Goal: Task Accomplishment & Management: Manage account settings

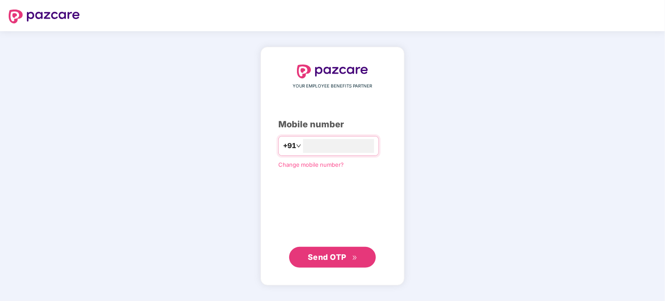
type input "**********"
click at [339, 258] on span "Send OTP" at bounding box center [327, 256] width 39 height 9
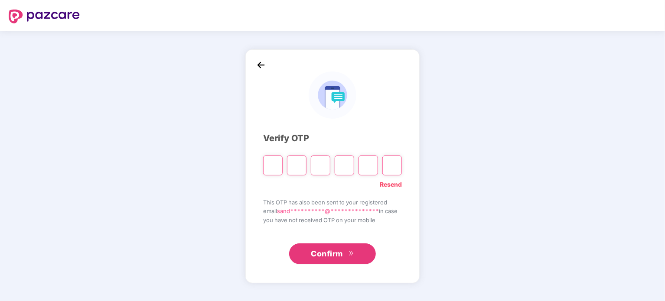
type input "*"
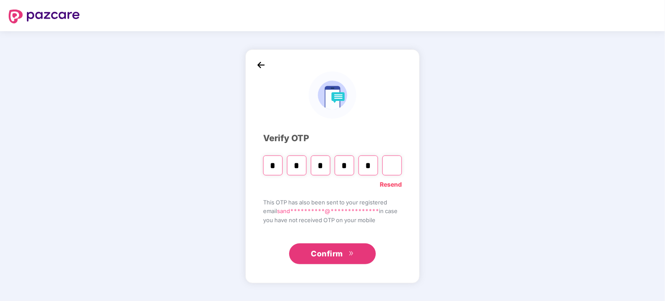
type input "*"
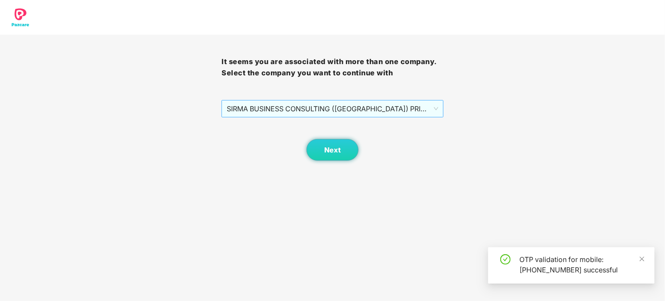
click at [319, 111] on span "SIRMA BUSINESS CONSULTING ([GEOGRAPHIC_DATA]) PRIVATE LIMITED - SBC0024 - ADMIN" at bounding box center [332, 109] width 211 height 16
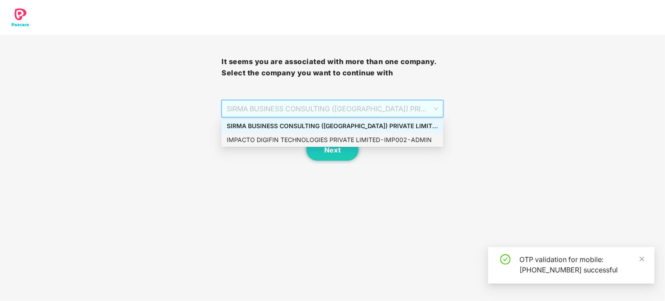
click at [282, 142] on div "IMPACTO DIGIFIN TECHNOLOGIES PRIVATE LIMITED - IMP002 - ADMIN" at bounding box center [332, 140] width 211 height 10
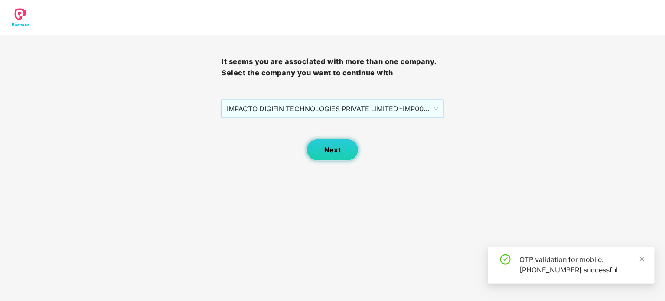
click at [340, 149] on span "Next" at bounding box center [332, 150] width 16 height 8
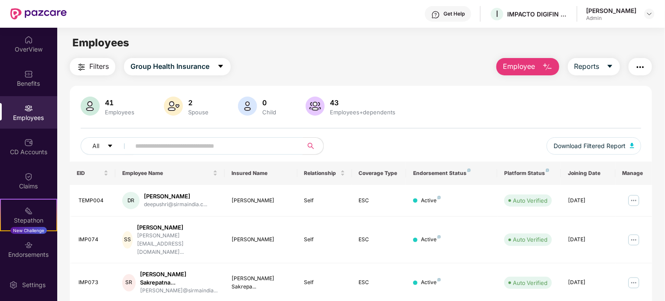
click at [172, 147] on input "text" at bounding box center [213, 146] width 156 height 13
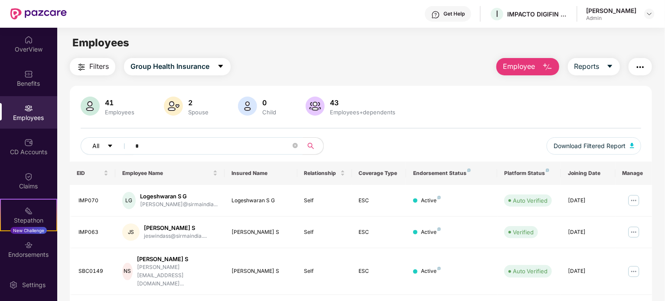
drag, startPoint x: 171, startPoint y: 147, endPoint x: 94, endPoint y: 148, distance: 77.2
click at [94, 148] on div "All *" at bounding box center [221, 145] width 280 height 17
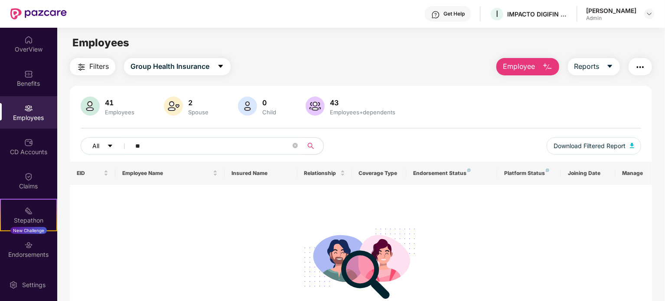
type input "*"
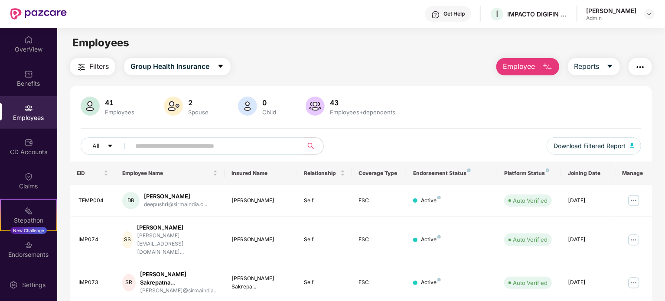
click at [641, 68] on img "button" at bounding box center [640, 67] width 10 height 10
click at [225, 199] on td "[PERSON_NAME]" at bounding box center [261, 201] width 73 height 32
click at [636, 199] on img at bounding box center [634, 201] width 14 height 14
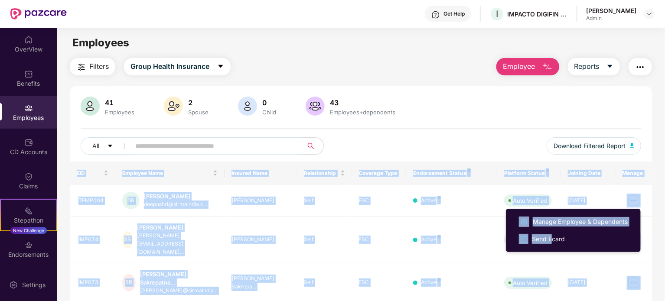
drag, startPoint x: 553, startPoint y: 239, endPoint x: 596, endPoint y: 156, distance: 93.7
click at [596, 157] on body "Get Help I IMPACTO DIGIFIN TECHNOLOGIES PRIVATE LIMITED [PERSON_NAME] Admin Ove…" at bounding box center [332, 150] width 665 height 301
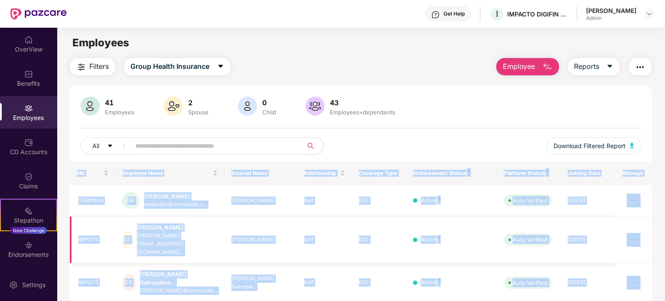
click at [89, 243] on td "IMP074" at bounding box center [93, 240] width 46 height 47
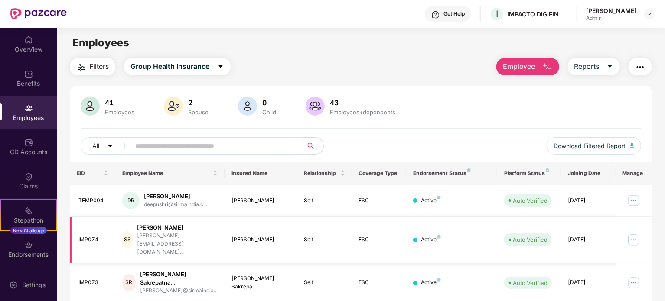
click at [88, 236] on td "IMP074" at bounding box center [93, 240] width 46 height 47
click at [87, 236] on div "IMP074" at bounding box center [93, 240] width 30 height 8
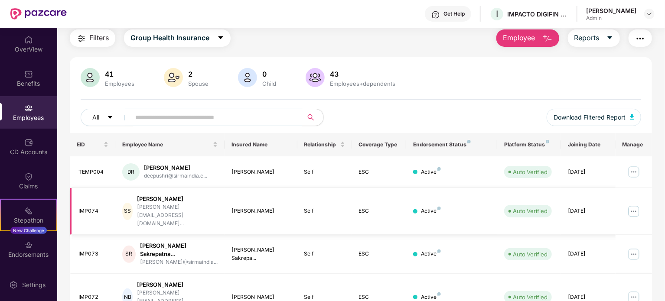
scroll to position [43, 0]
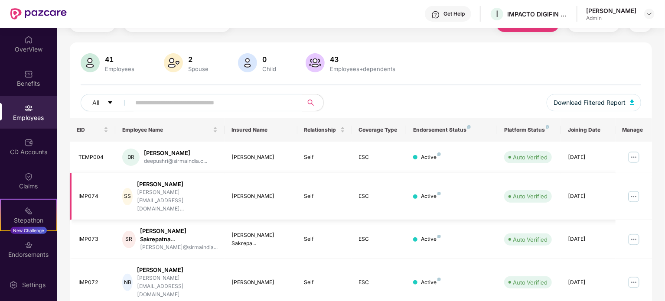
click at [638, 190] on img at bounding box center [634, 197] width 14 height 14
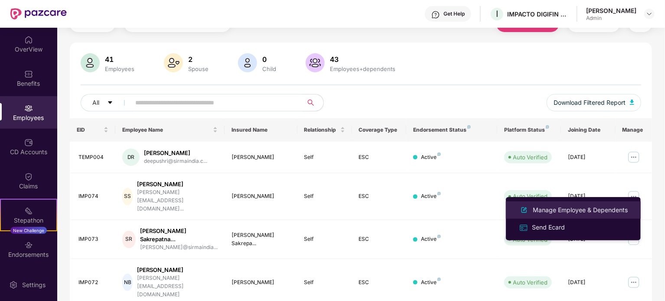
click at [562, 210] on div "Manage Employee & Dependents" at bounding box center [580, 211] width 98 height 10
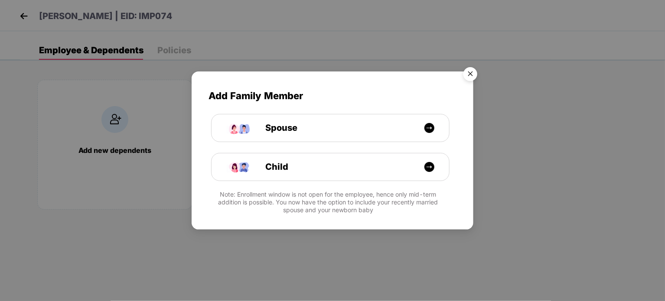
click at [471, 72] on img "Close" at bounding box center [470, 75] width 24 height 24
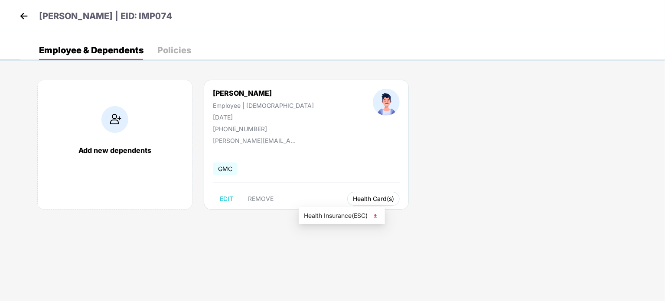
click at [353, 199] on span "Health Card(s)" at bounding box center [373, 199] width 41 height 4
click at [331, 215] on span "Health Insurance(ESC)" at bounding box center [342, 216] width 76 height 10
click at [21, 16] on img at bounding box center [23, 16] width 13 height 13
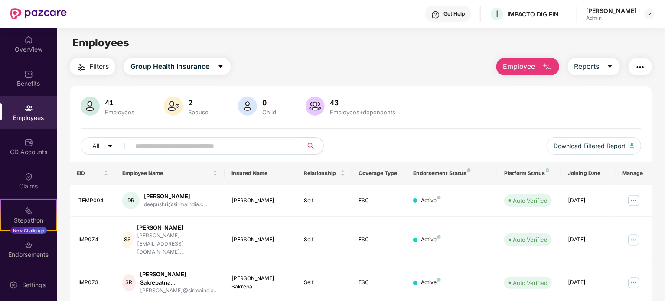
click at [514, 65] on span "Employee" at bounding box center [519, 66] width 33 height 11
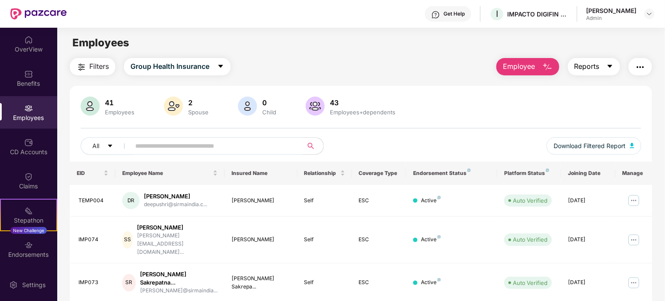
click at [596, 64] on span "Reports" at bounding box center [586, 66] width 25 height 11
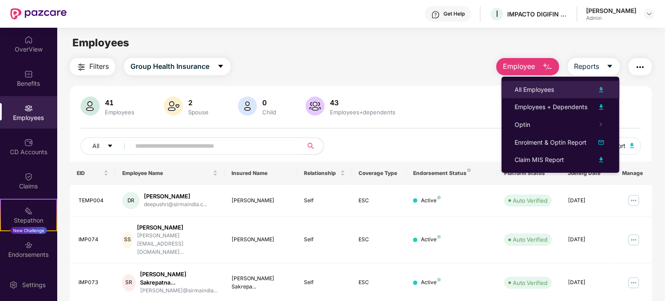
click at [543, 89] on div "All Employees" at bounding box center [534, 90] width 39 height 10
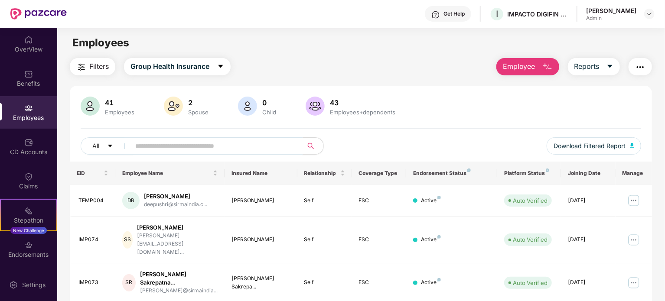
click at [191, 151] on input "text" at bounding box center [213, 146] width 156 height 13
paste input "******"
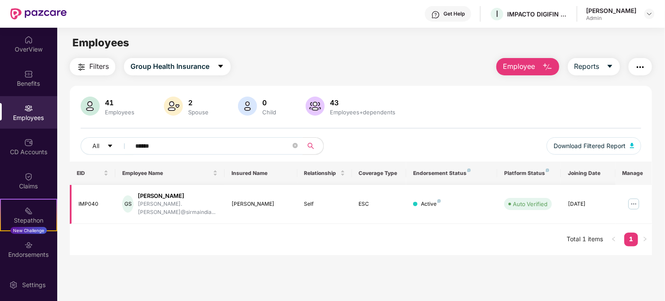
type input "******"
click at [633, 197] on img at bounding box center [634, 204] width 14 height 14
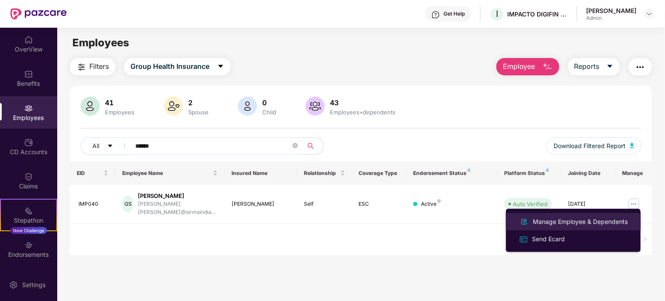
click at [593, 223] on div "Manage Employee & Dependents" at bounding box center [580, 222] width 98 height 10
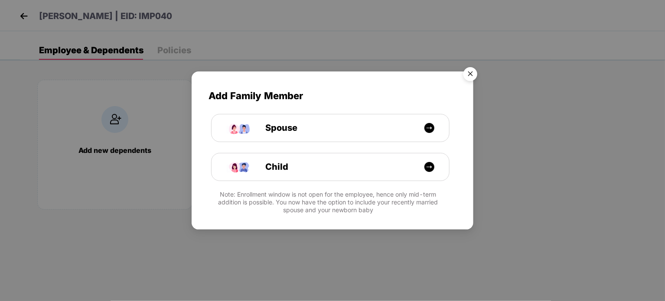
click at [472, 74] on img "Close" at bounding box center [470, 75] width 24 height 24
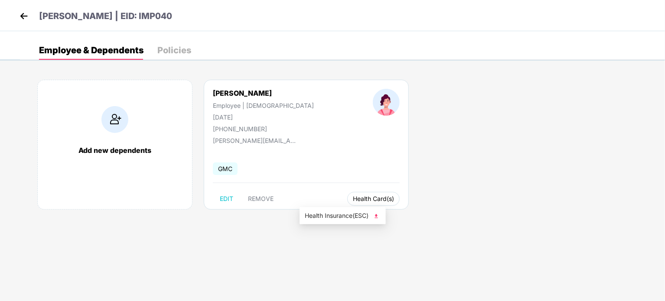
click at [353, 197] on span "Health Card(s)" at bounding box center [373, 199] width 41 height 4
click at [330, 214] on span "Health Insurance(ESC)" at bounding box center [343, 216] width 76 height 10
click at [21, 14] on img at bounding box center [23, 16] width 13 height 13
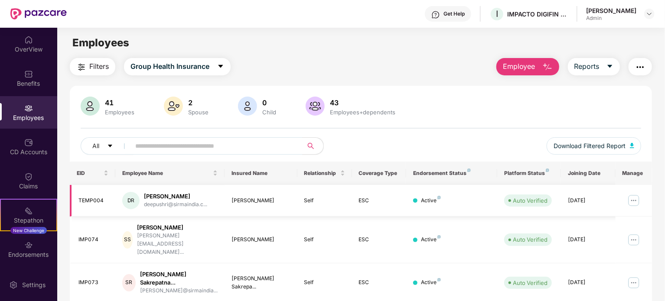
click at [636, 202] on img at bounding box center [634, 201] width 14 height 14
click at [156, 149] on input "text" at bounding box center [213, 146] width 156 height 13
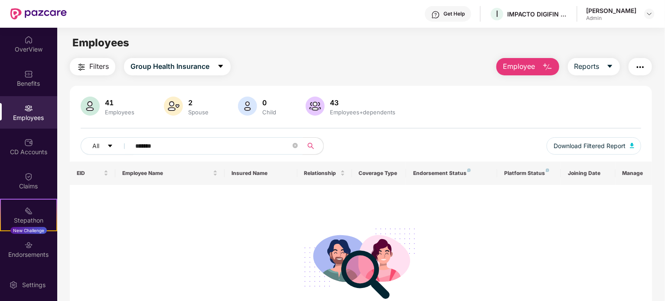
type input "*******"
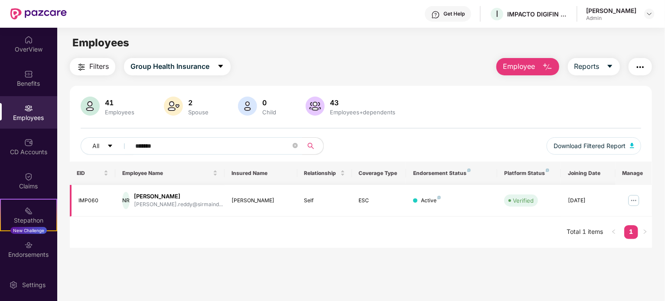
click at [633, 200] on img at bounding box center [634, 201] width 14 height 14
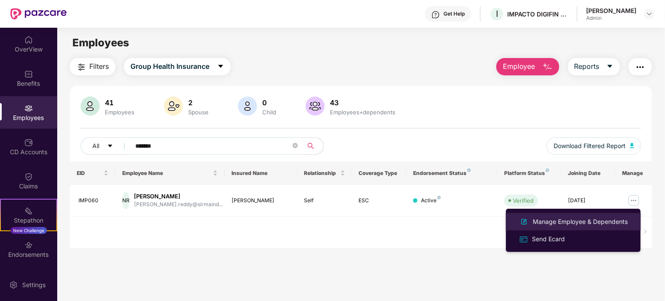
click at [590, 224] on div "Manage Employee & Dependents" at bounding box center [580, 222] width 98 height 10
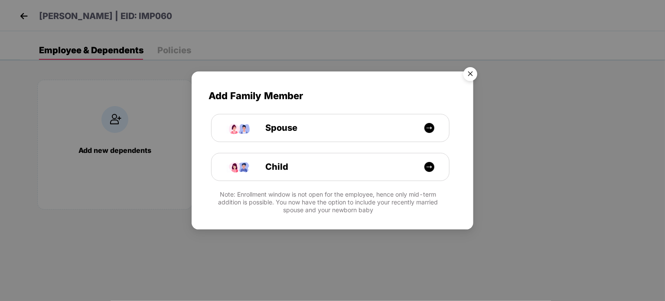
click at [474, 71] on img "Close" at bounding box center [470, 75] width 24 height 24
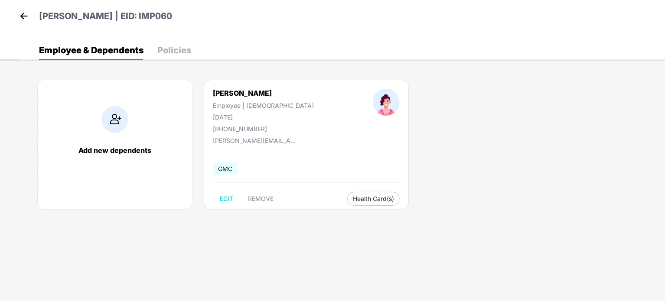
click at [226, 172] on span "GMC" at bounding box center [225, 169] width 25 height 13
drag, startPoint x: 228, startPoint y: 109, endPoint x: 179, endPoint y: 46, distance: 79.8
click at [179, 46] on div "Policies" at bounding box center [174, 50] width 34 height 9
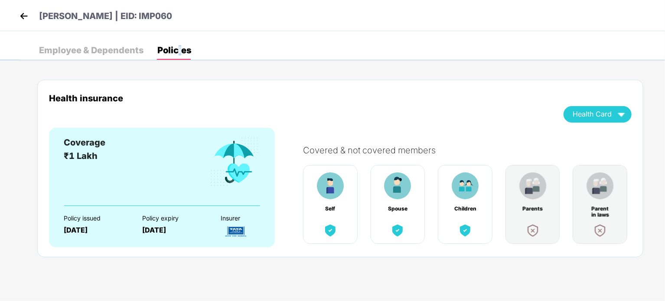
click at [23, 16] on img at bounding box center [23, 16] width 13 height 13
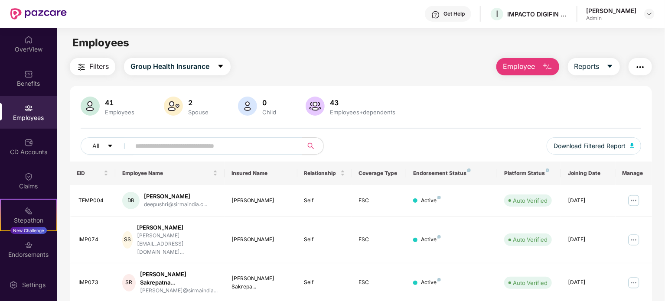
click at [628, 9] on div "[PERSON_NAME]" at bounding box center [611, 11] width 50 height 8
click at [645, 13] on div at bounding box center [649, 14] width 10 height 10
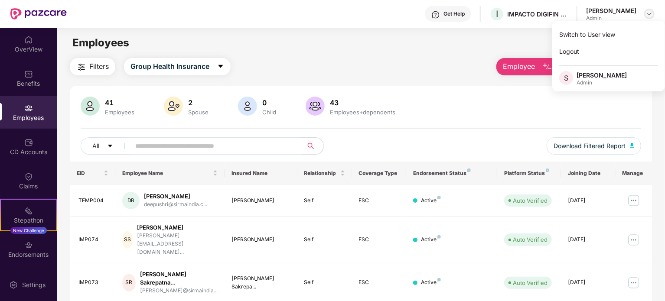
click at [649, 13] on img at bounding box center [649, 13] width 7 height 7
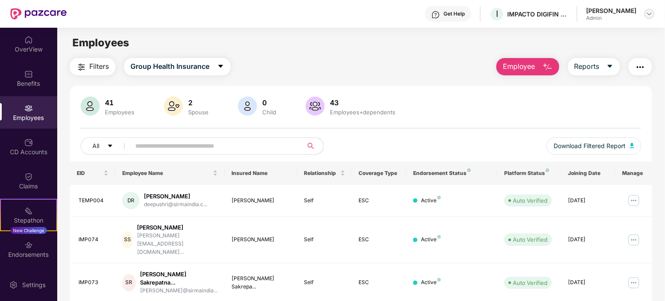
click at [649, 13] on img at bounding box center [649, 13] width 7 height 7
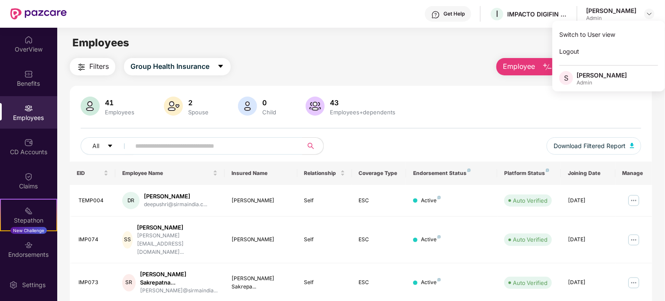
click at [406, 65] on div "Filters Group Health Insurance Employee Reports" at bounding box center [361, 66] width 582 height 17
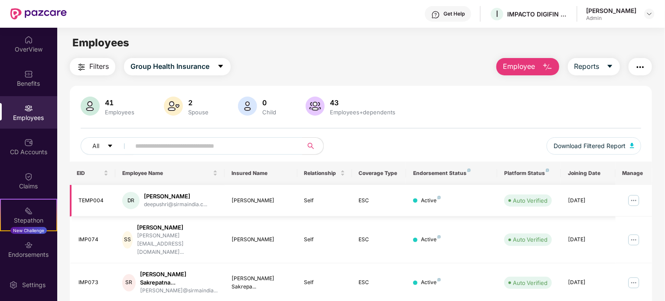
click at [638, 200] on img at bounding box center [634, 201] width 14 height 14
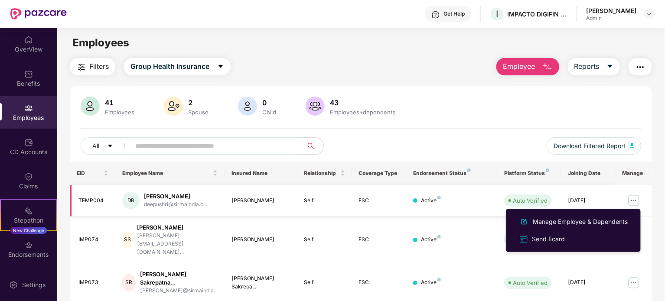
click at [638, 200] on img at bounding box center [634, 201] width 14 height 14
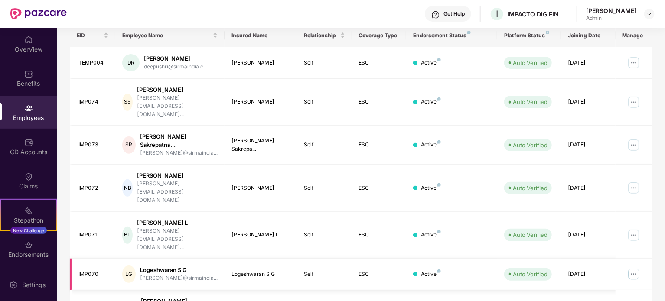
scroll to position [0, 0]
